Goal: Use online tool/utility: Utilize a website feature to perform a specific function

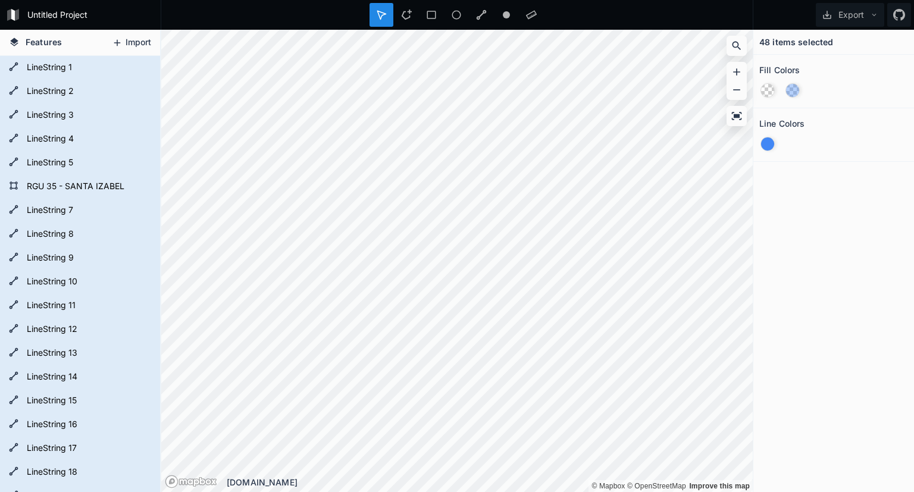
click at [126, 44] on button "Import" at bounding box center [131, 42] width 51 height 19
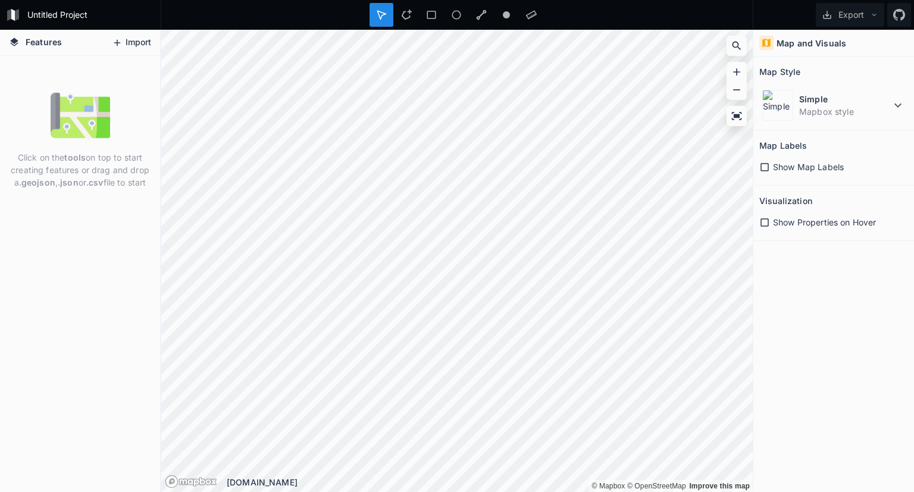
click at [129, 42] on button "Import" at bounding box center [131, 42] width 51 height 19
click at [898, 104] on icon at bounding box center [898, 105] width 14 height 14
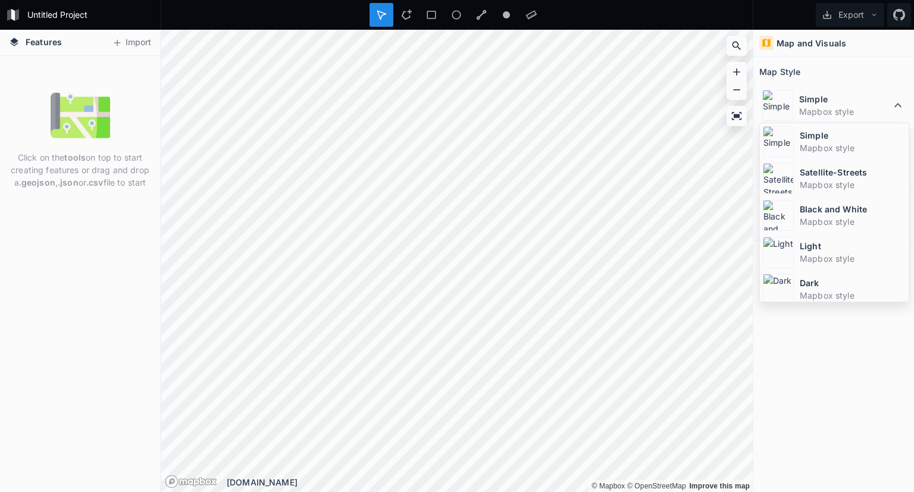
click at [860, 345] on div "Map and Visuals Map Style Simple Mapbox style Simple Mapbox style Satellite-Str…" at bounding box center [833, 261] width 161 height 462
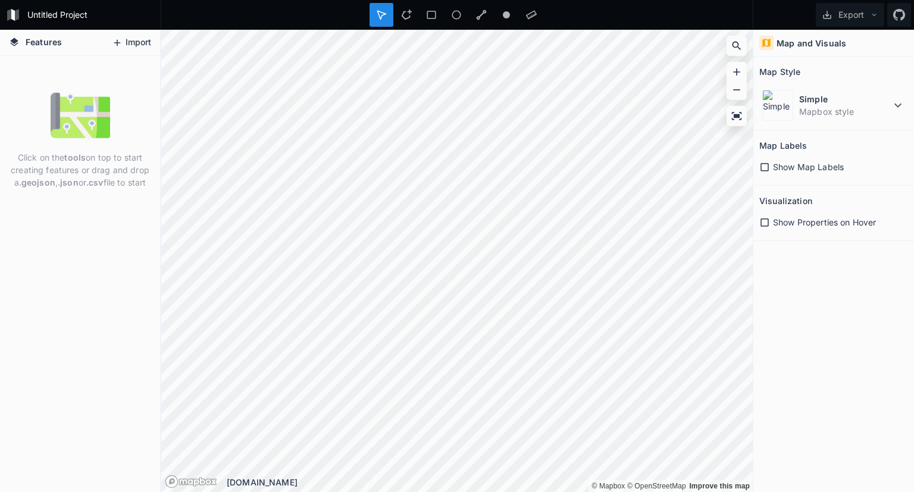
click at [136, 47] on button "Import" at bounding box center [131, 42] width 51 height 19
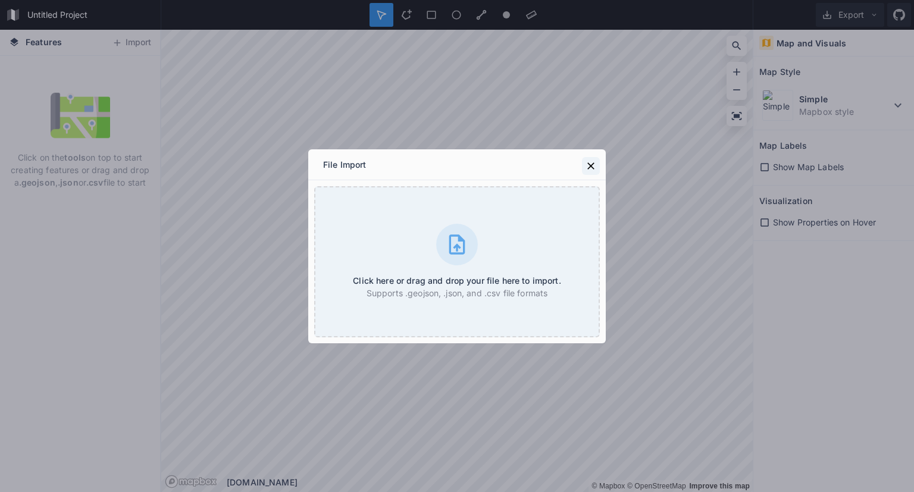
click at [593, 167] on icon at bounding box center [590, 165] width 7 height 7
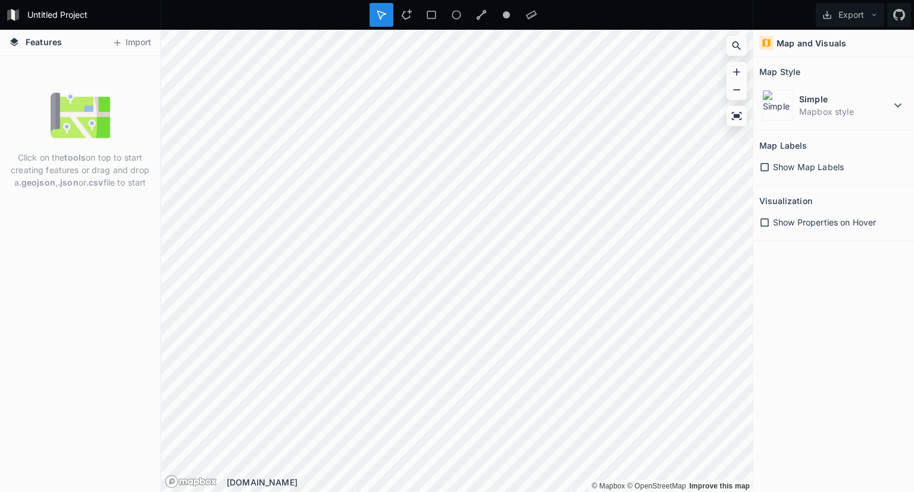
click at [85, 211] on div "Click on the tools on top to start creating features or drag and drop a .geojso…" at bounding box center [80, 274] width 160 height 436
drag, startPoint x: 39, startPoint y: 161, endPoint x: 149, endPoint y: 186, distance: 112.7
click at [149, 186] on p "Click on the tools on top to start creating features or drag and drop a .geojso…" at bounding box center [80, 169] width 142 height 37
click at [52, 171] on p "Click on the tools on top to start creating features or drag and drop a .geojso…" at bounding box center [80, 169] width 142 height 37
drag, startPoint x: 88, startPoint y: 183, endPoint x: 145, endPoint y: 182, distance: 56.5
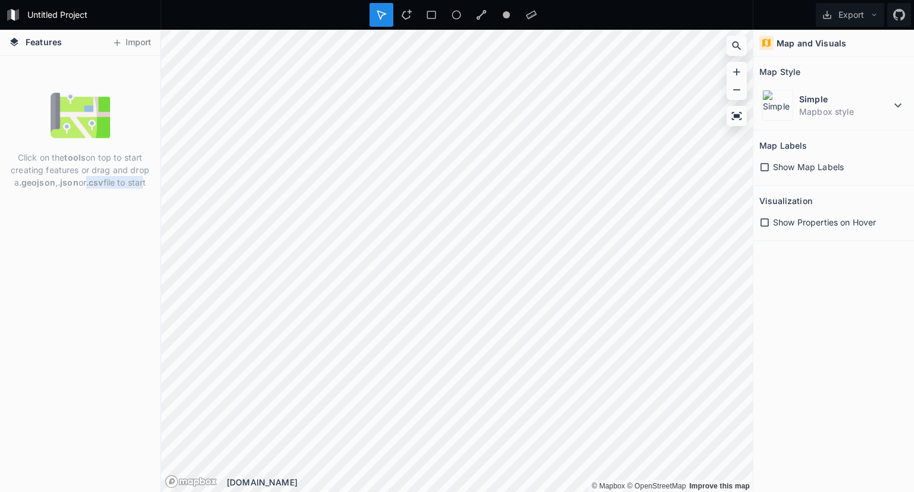
click at [145, 182] on p "Click on the tools on top to start creating features or drag and drop a .geojso…" at bounding box center [80, 169] width 142 height 37
click at [130, 43] on button "Import" at bounding box center [131, 42] width 51 height 19
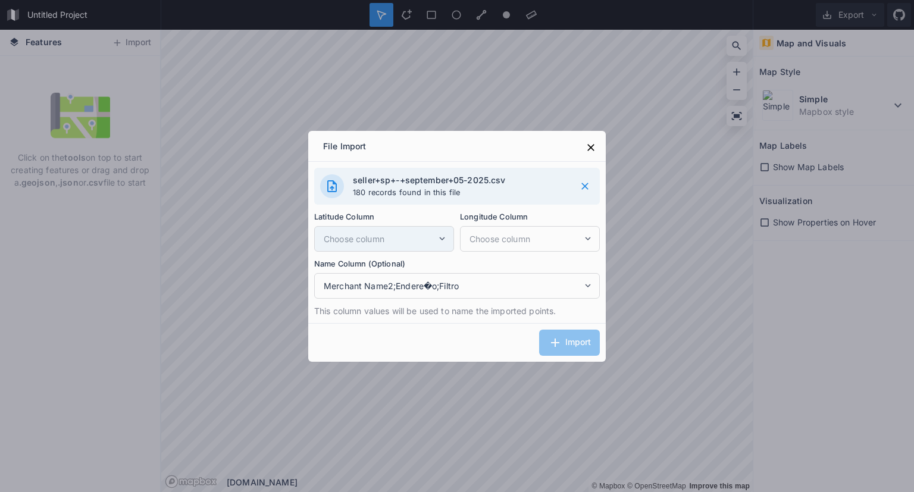
click at [431, 243] on span "Choose column" at bounding box center [380, 239] width 113 height 12
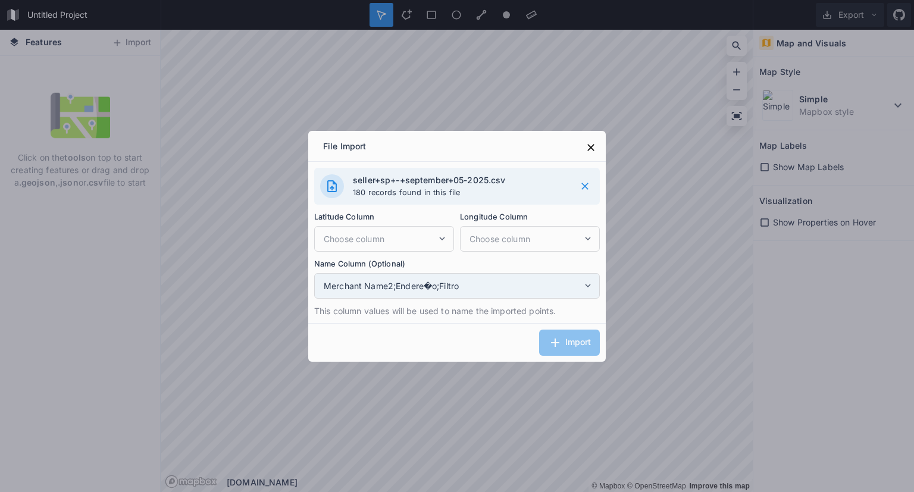
click at [455, 284] on span "Merchant Name2;Endere�o;Filtro" at bounding box center [453, 286] width 259 height 12
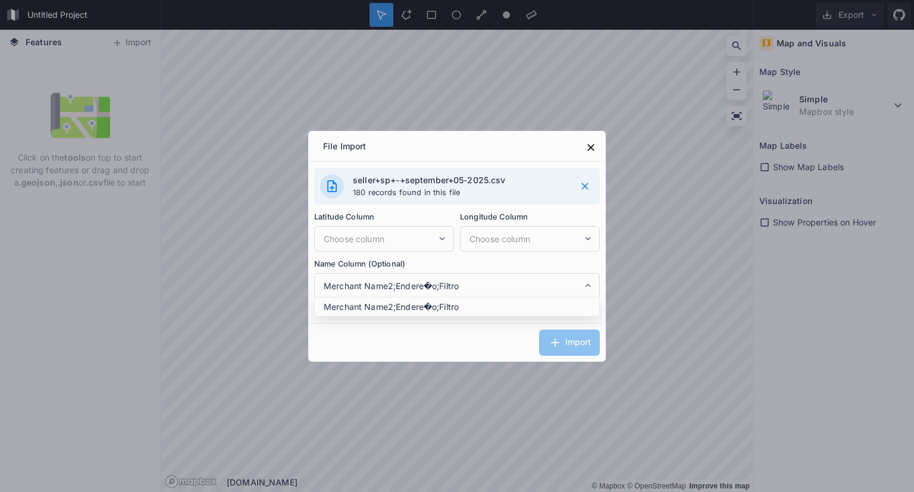
click at [450, 337] on div "Import" at bounding box center [457, 342] width 298 height 39
click at [592, 149] on icon at bounding box center [590, 147] width 7 height 7
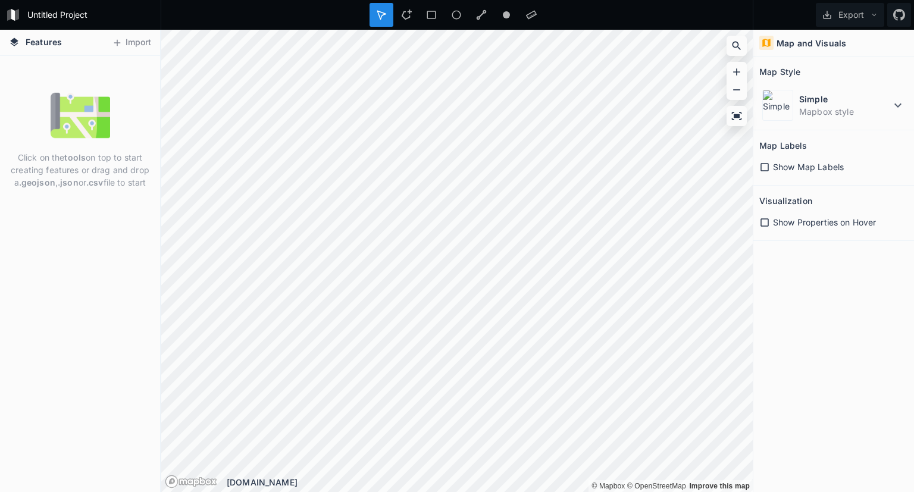
click at [772, 226] on div "Show Properties on Hover" at bounding box center [833, 222] width 149 height 12
click at [770, 223] on div "Show Properties on Hover" at bounding box center [833, 222] width 149 height 12
click at [766, 174] on div "Show Map Labels" at bounding box center [833, 167] width 149 height 24
click at [768, 170] on icon at bounding box center [764, 167] width 8 height 8
click at [767, 168] on icon at bounding box center [764, 167] width 8 height 8
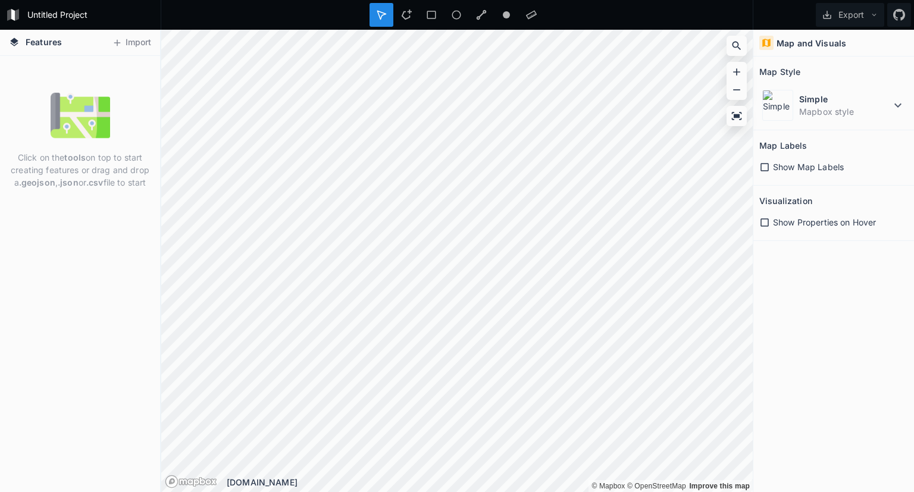
click at [767, 168] on icon at bounding box center [764, 167] width 11 height 11
click at [767, 168] on icon at bounding box center [764, 167] width 8 height 8
